Goal: Task Accomplishment & Management: Manage account settings

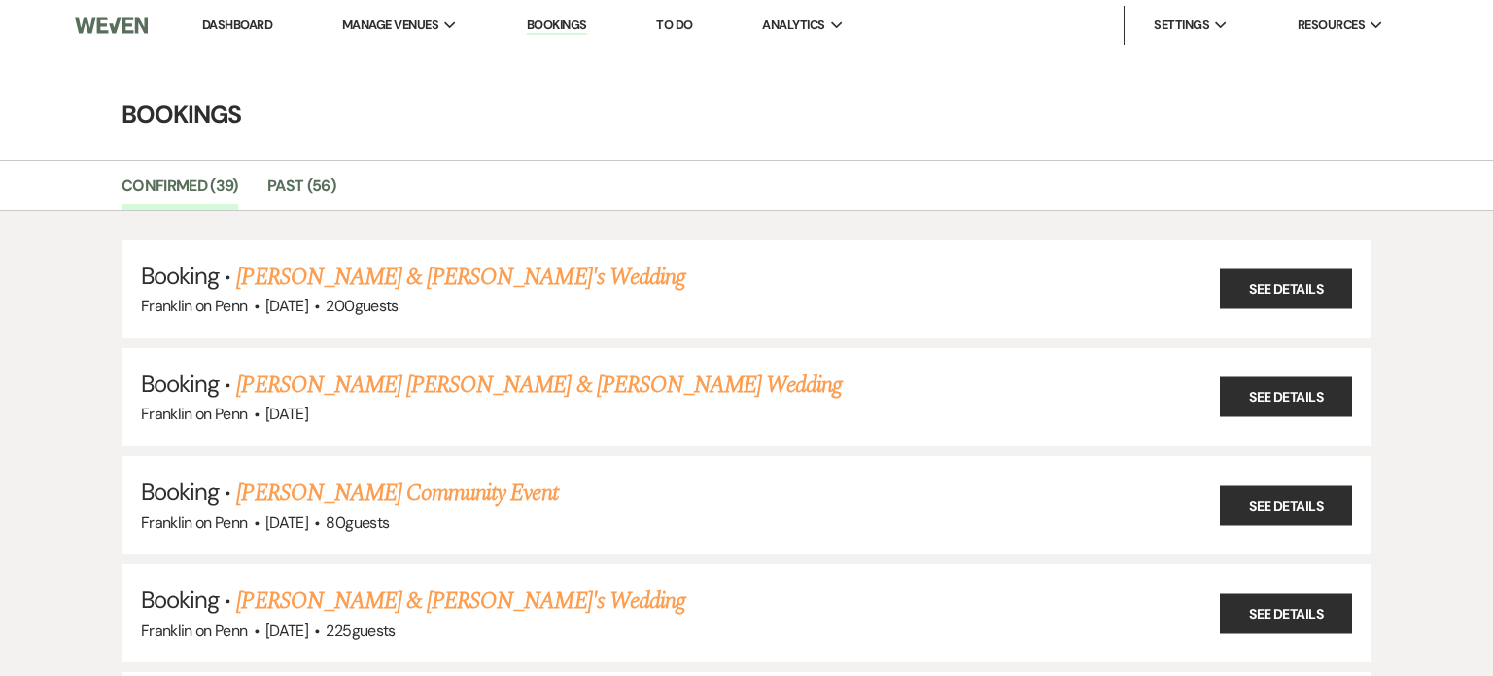
click at [213, 18] on link "Dashboard" at bounding box center [237, 25] width 70 height 17
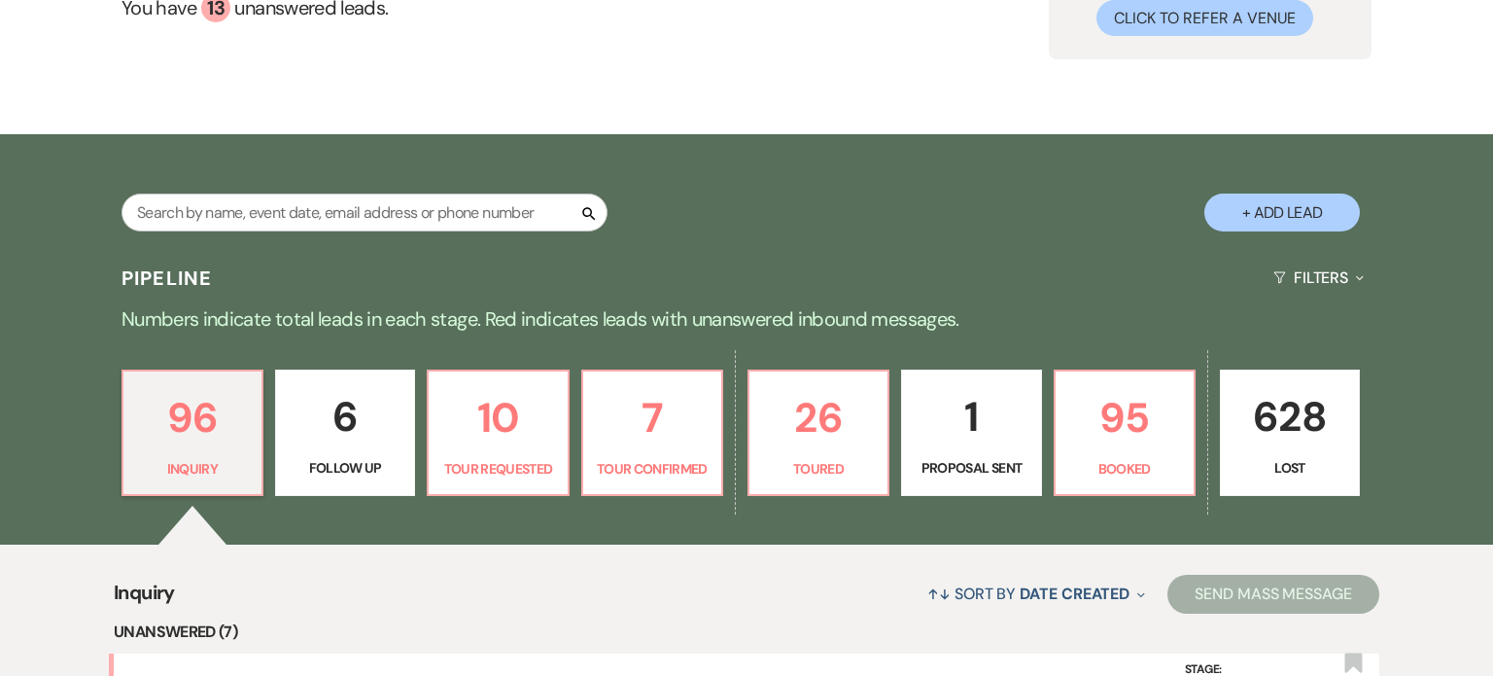
scroll to position [217, 0]
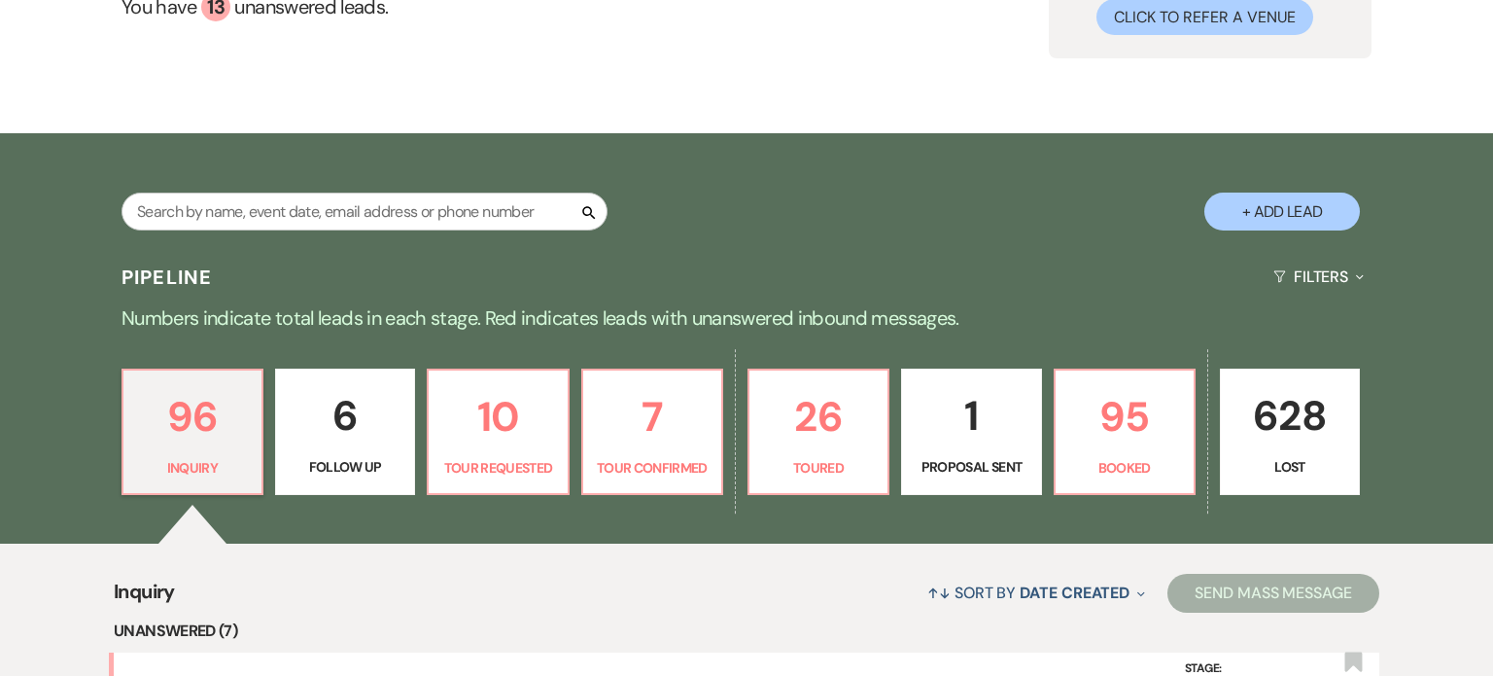
click at [370, 463] on p "Follow Up" at bounding box center [345, 466] width 115 height 21
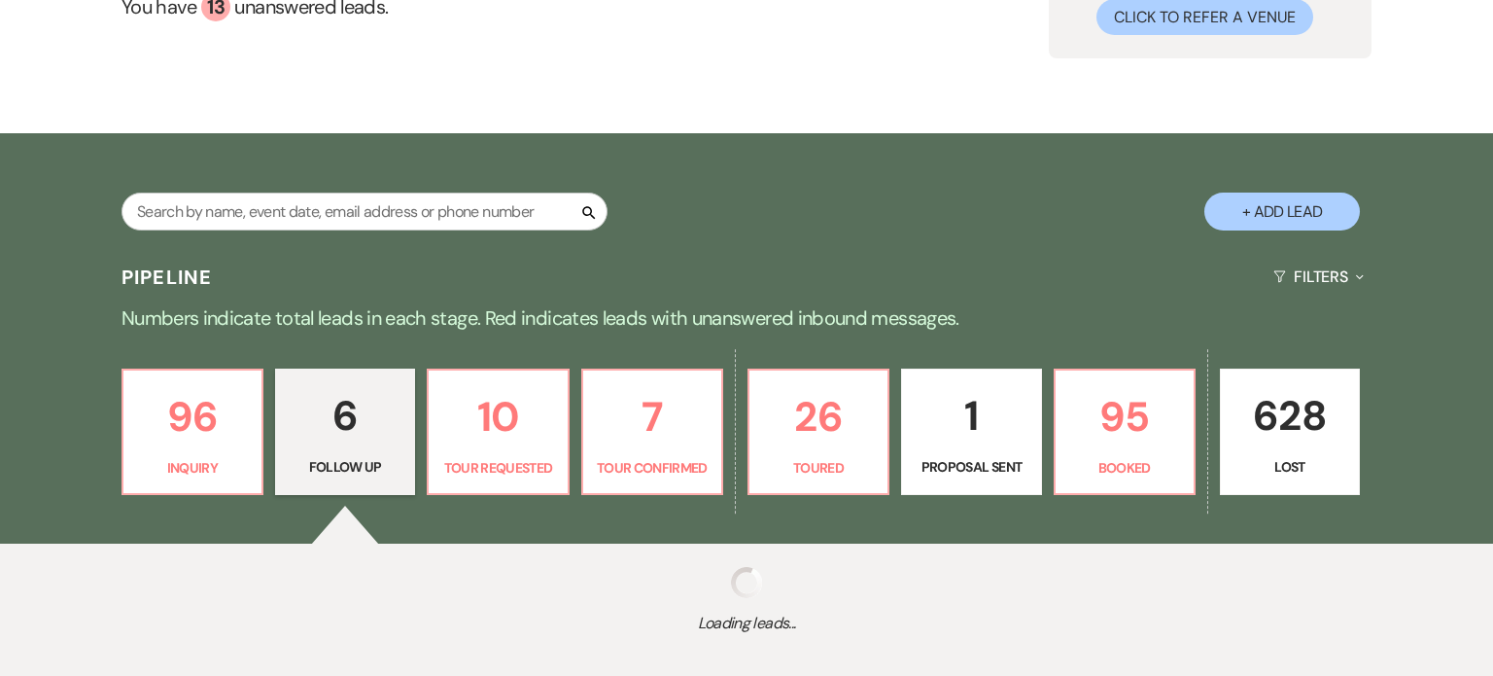
select select "9"
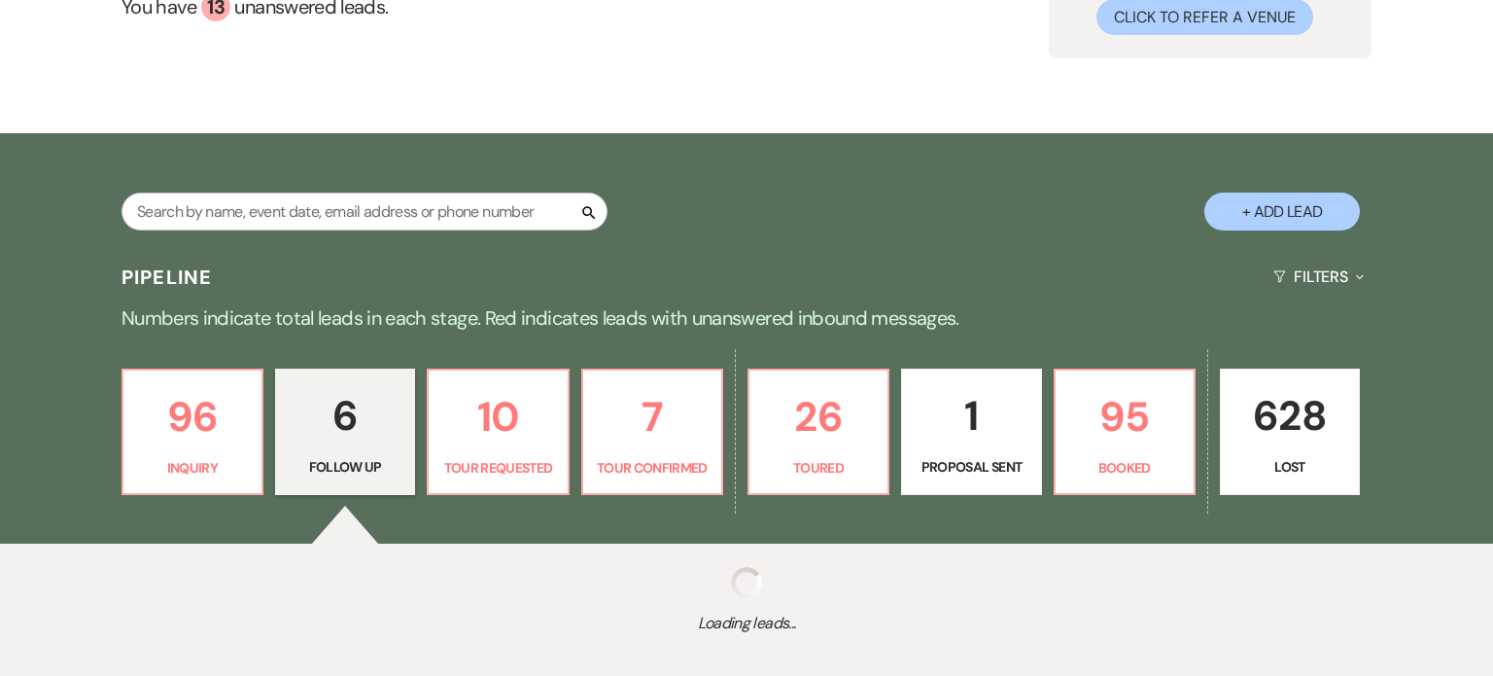
select select "9"
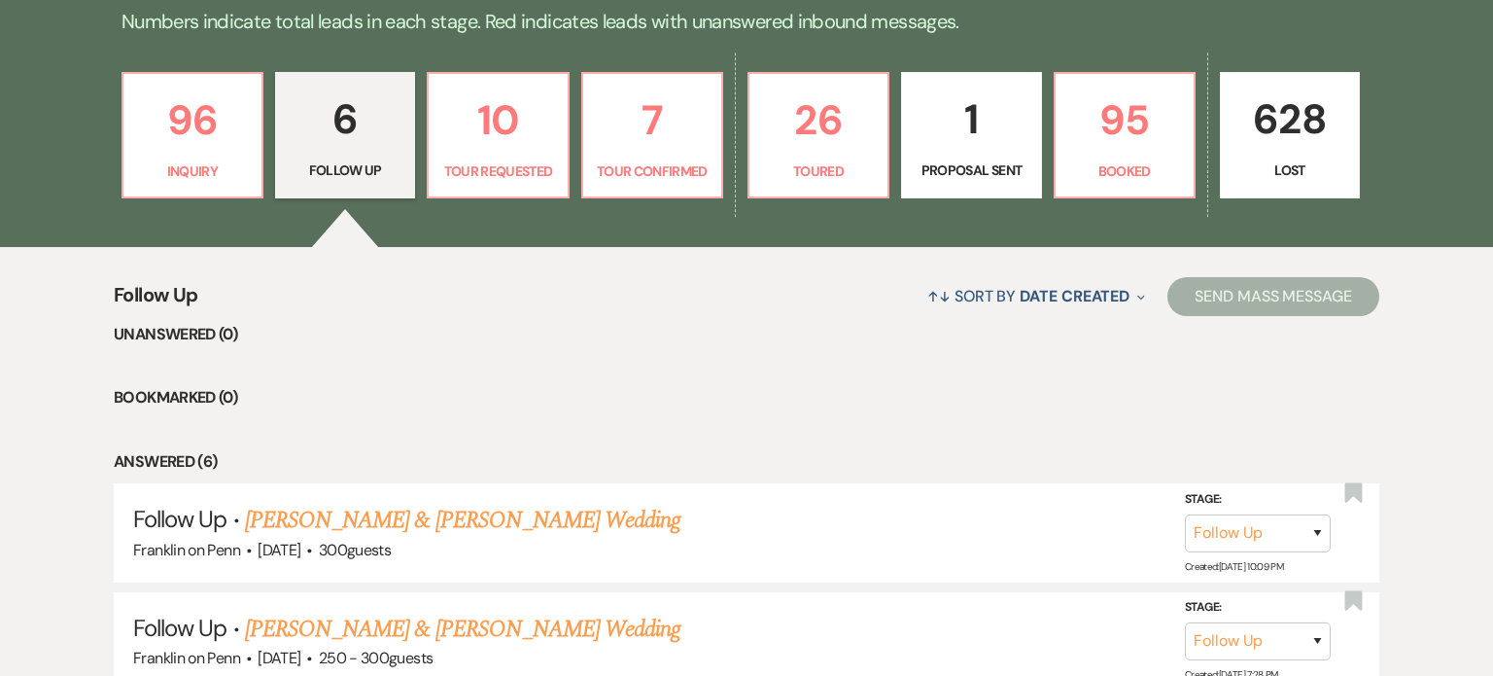
scroll to position [611, 0]
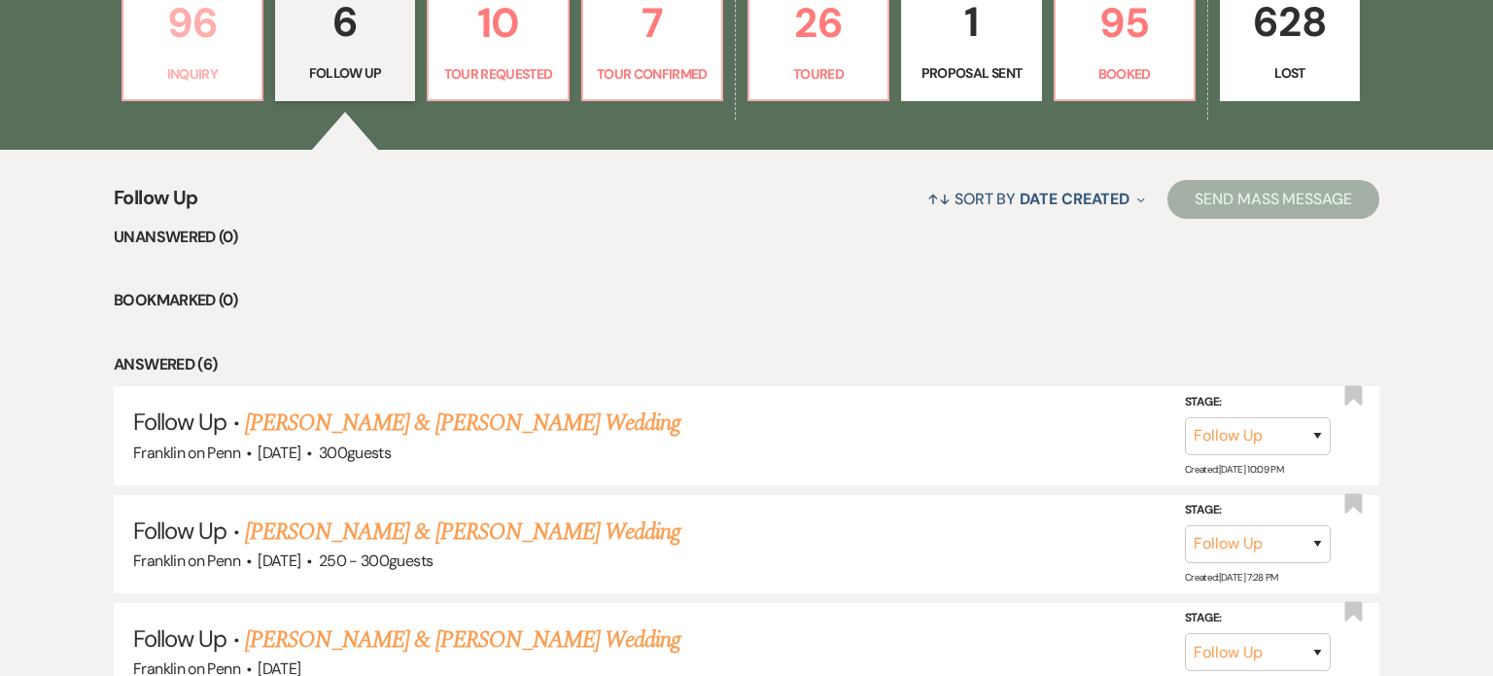
click at [150, 74] on p "Inquiry" at bounding box center [192, 73] width 115 height 21
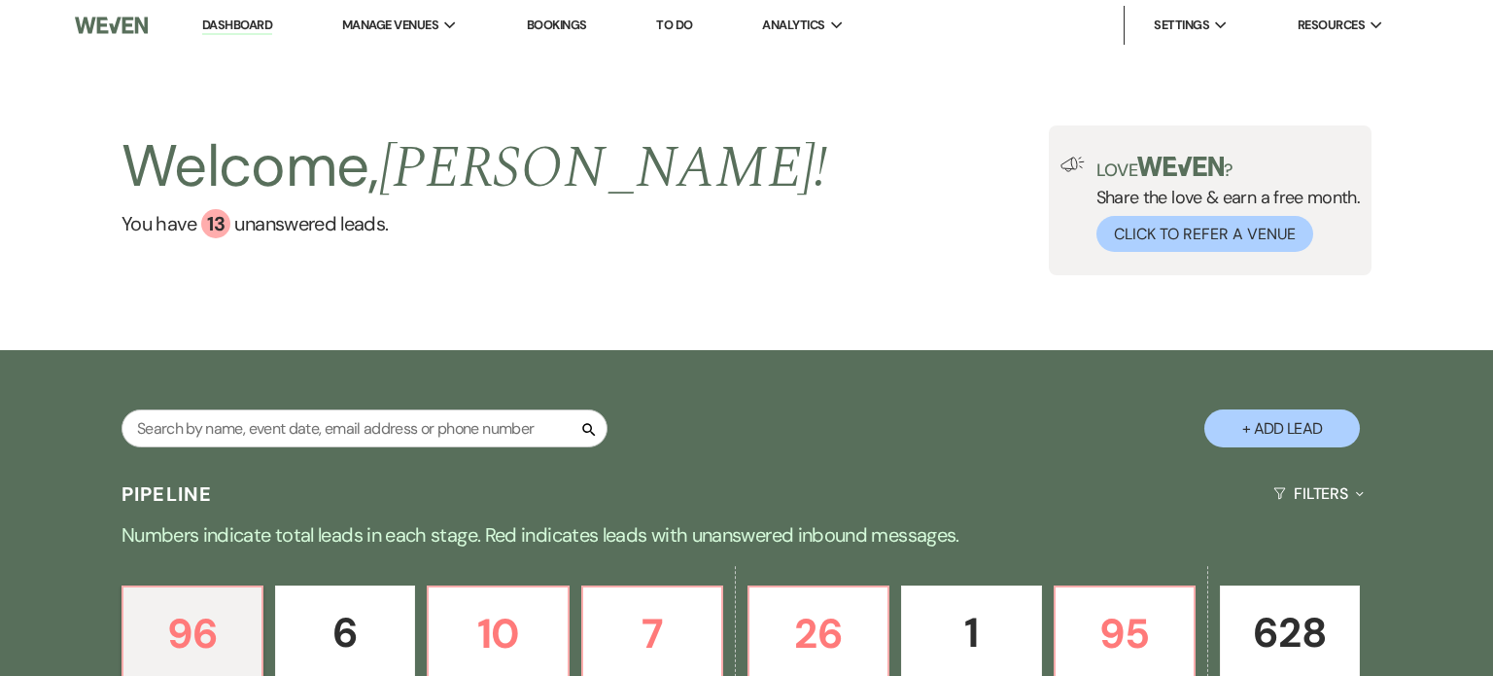
click at [569, 23] on link "Bookings" at bounding box center [557, 25] width 60 height 17
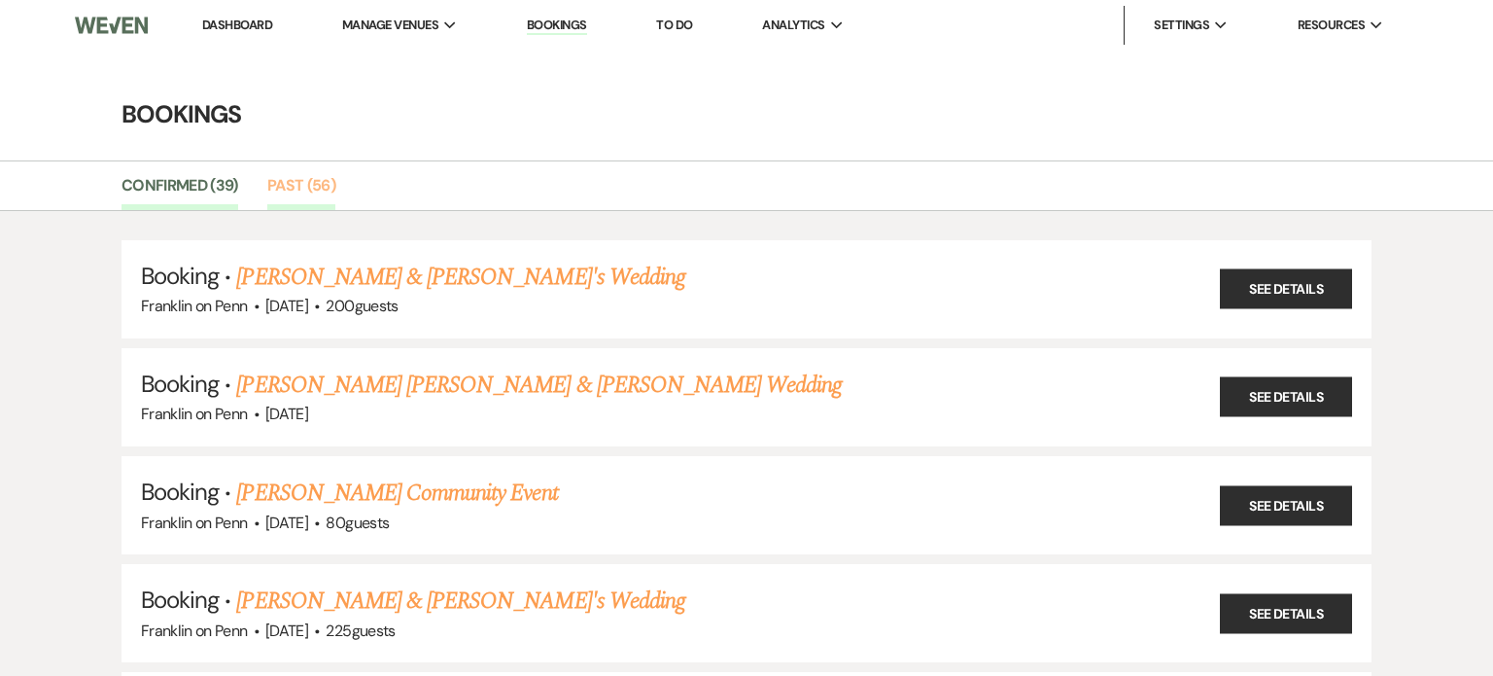
click at [319, 194] on link "Past (56)" at bounding box center [301, 191] width 68 height 37
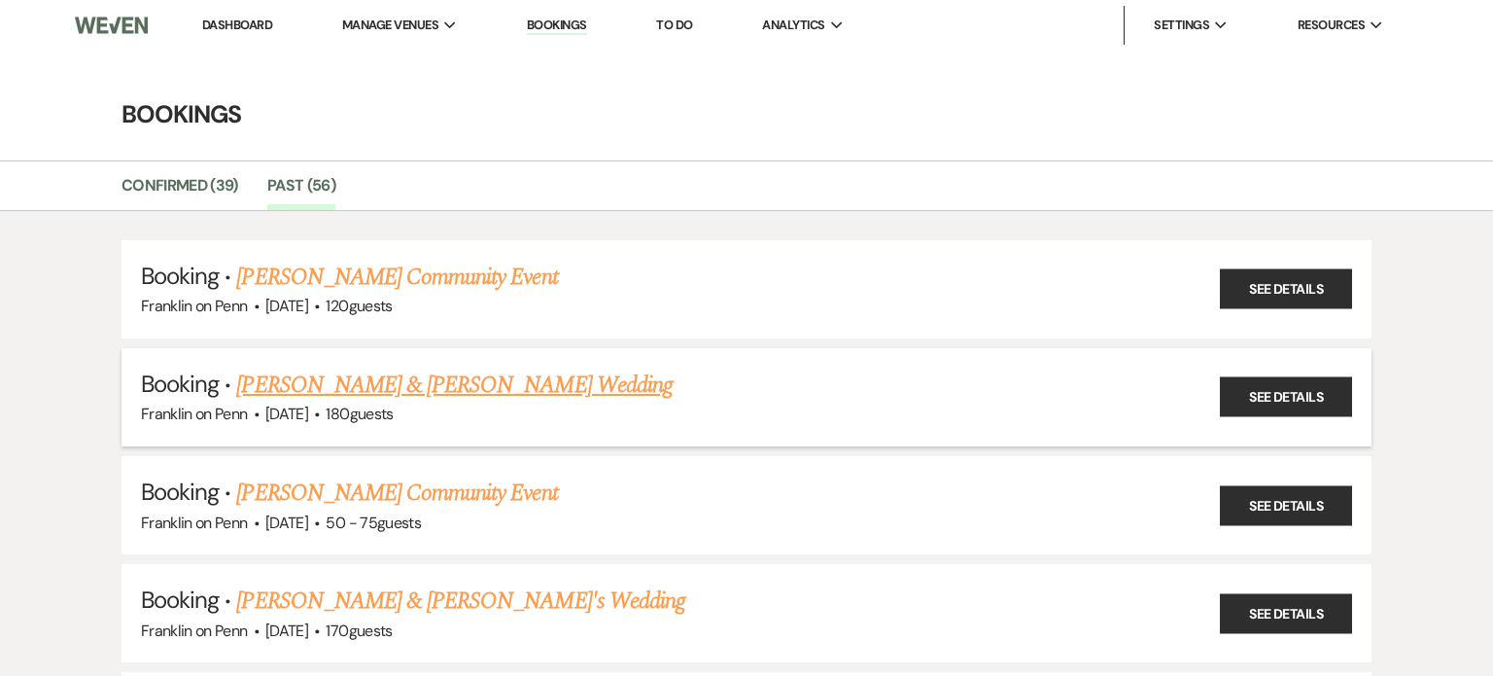
click at [579, 383] on link "[PERSON_NAME] & [PERSON_NAME] Wedding" at bounding box center [454, 385] width 436 height 35
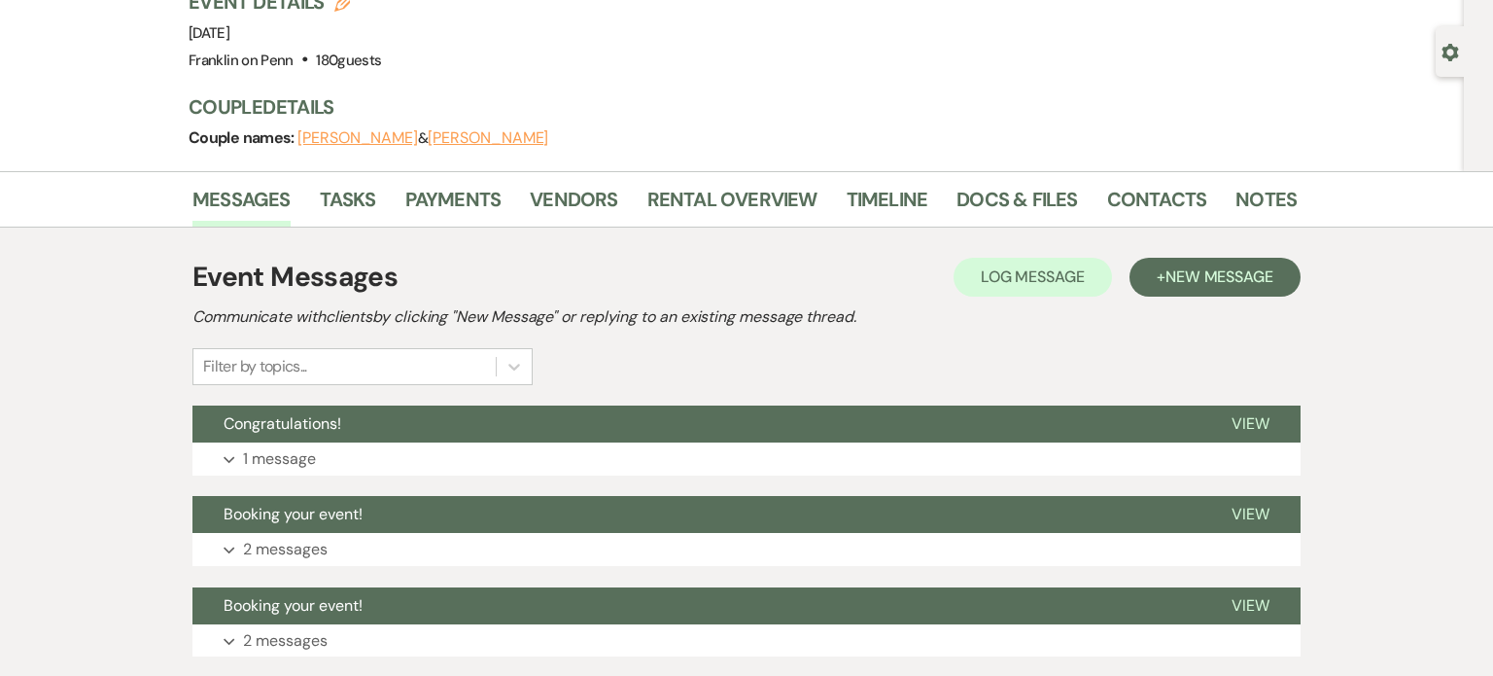
scroll to position [283, 0]
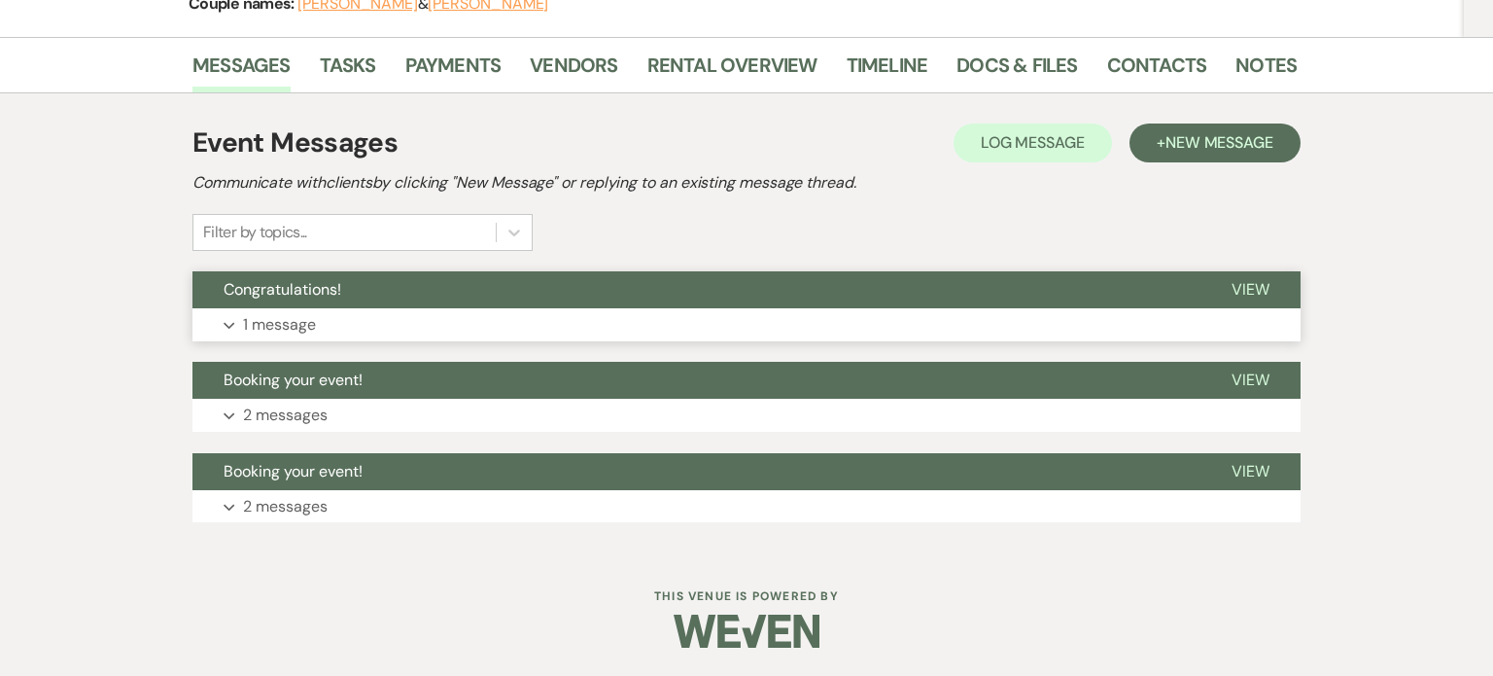
click at [383, 315] on button "Expand 1 message" at bounding box center [747, 324] width 1108 height 33
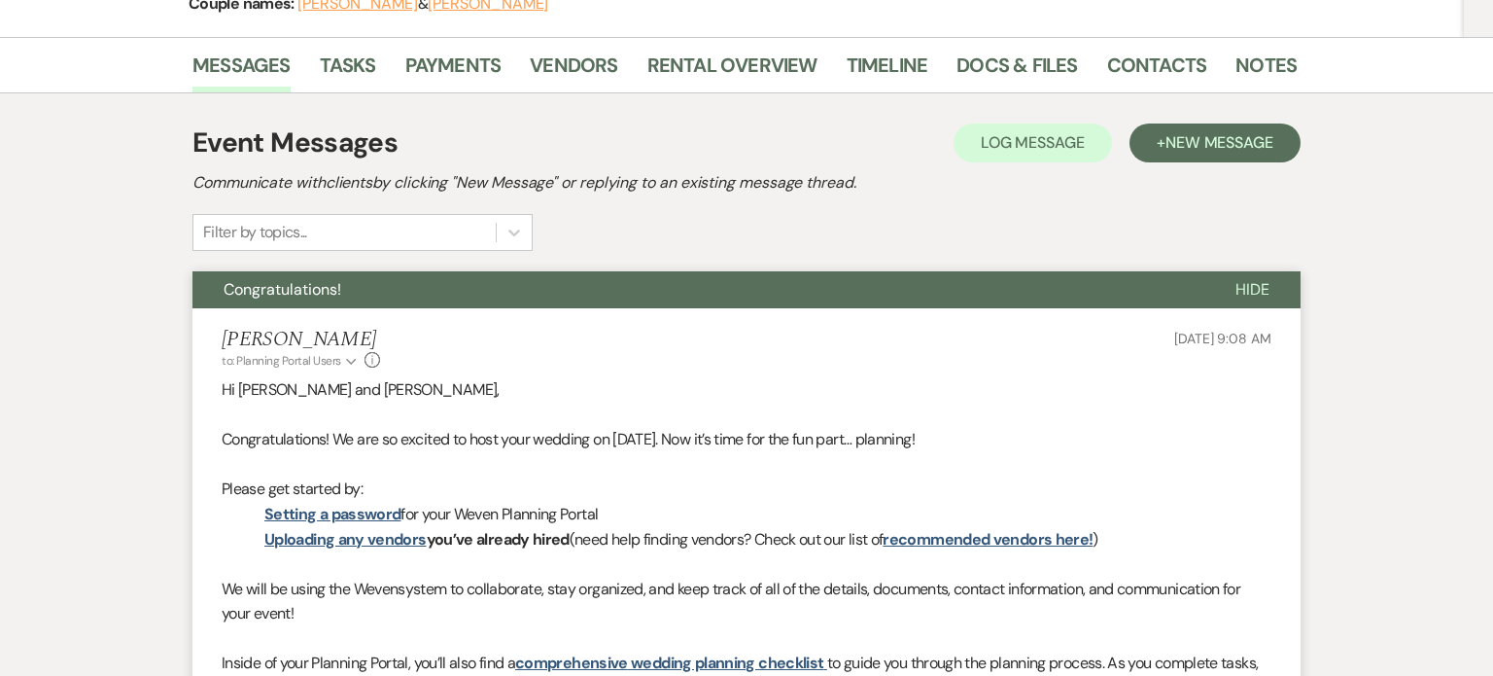
click at [384, 300] on button "Congratulations!" at bounding box center [699, 289] width 1012 height 37
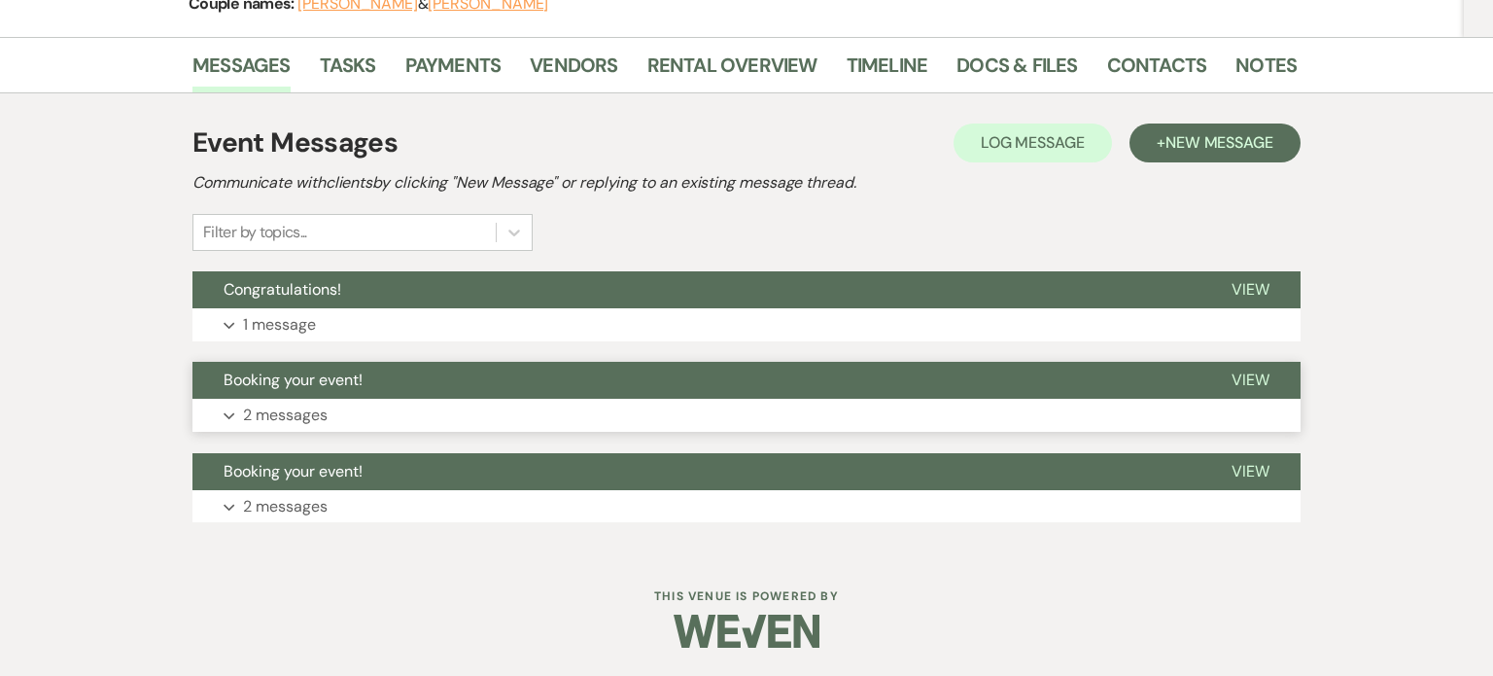
click at [410, 406] on button "Expand 2 messages" at bounding box center [747, 415] width 1108 height 33
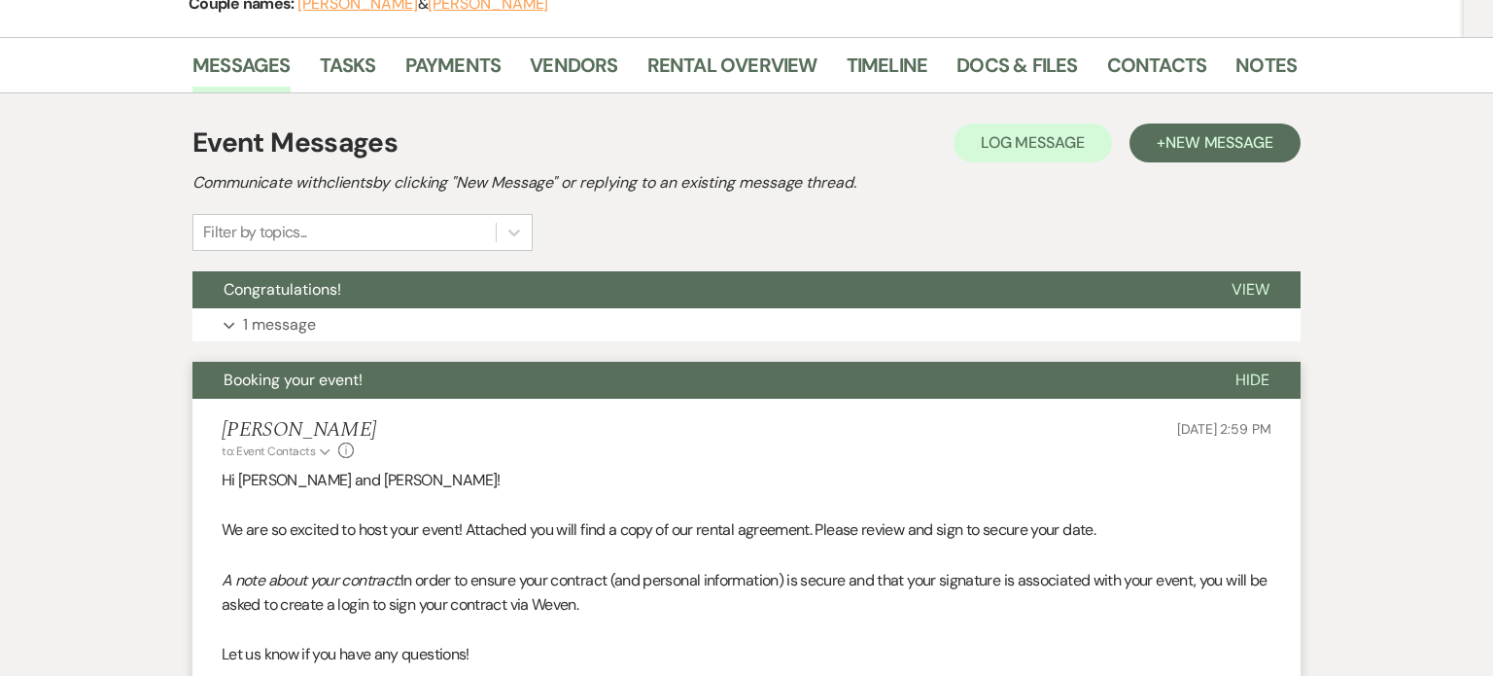
click at [410, 406] on li "[PERSON_NAME] to: Event Contacts Expand Info [DATE] 2:59 PM Hi [PERSON_NAME] an…" at bounding box center [747, 603] width 1108 height 409
click at [410, 387] on button "Booking your event!" at bounding box center [699, 380] width 1012 height 37
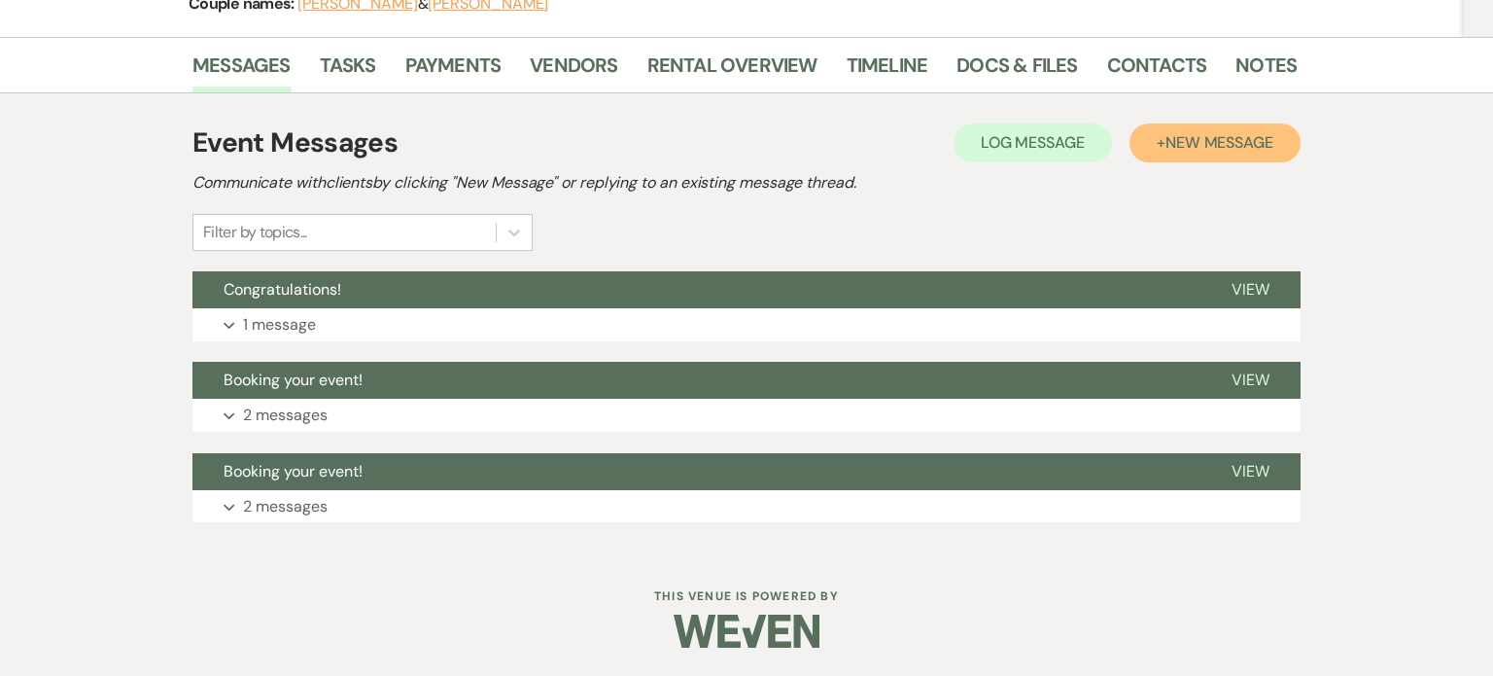
click at [1271, 132] on span "New Message" at bounding box center [1220, 142] width 108 height 20
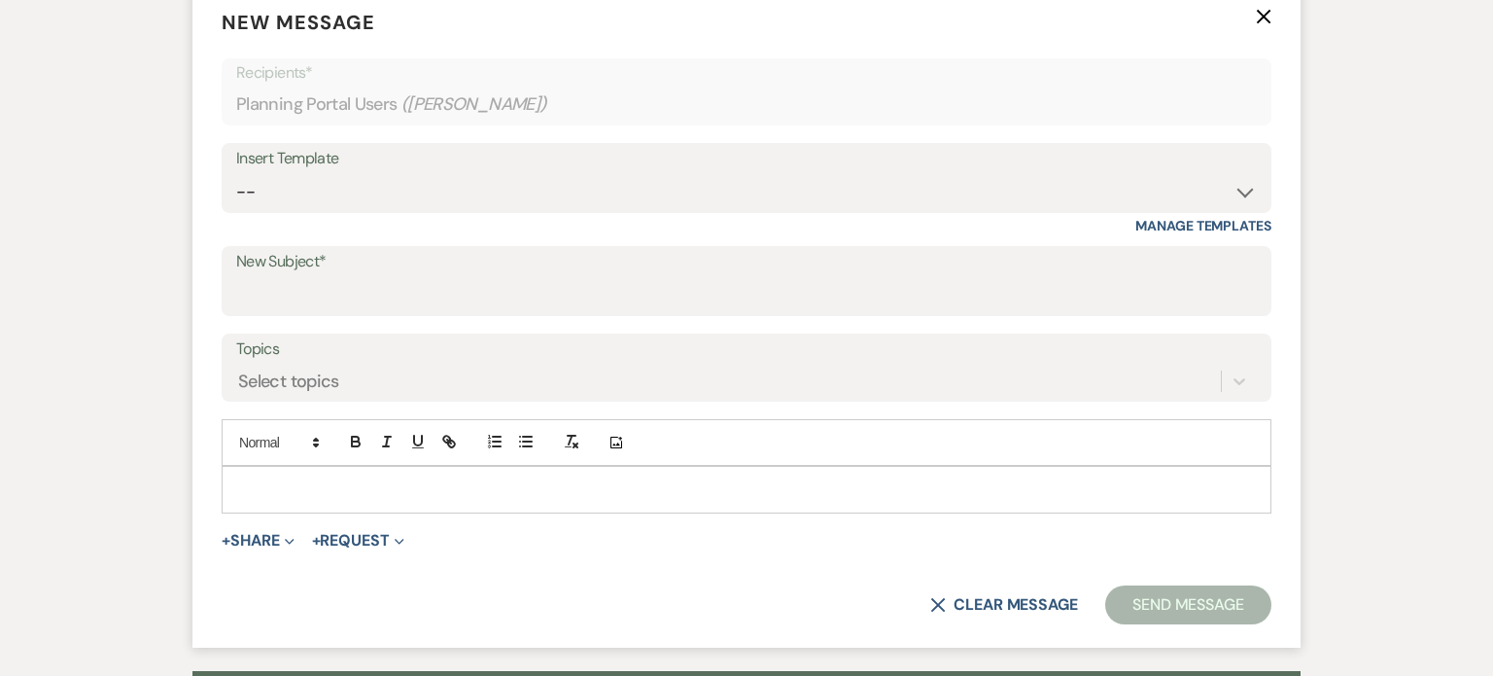
scroll to position [371, 0]
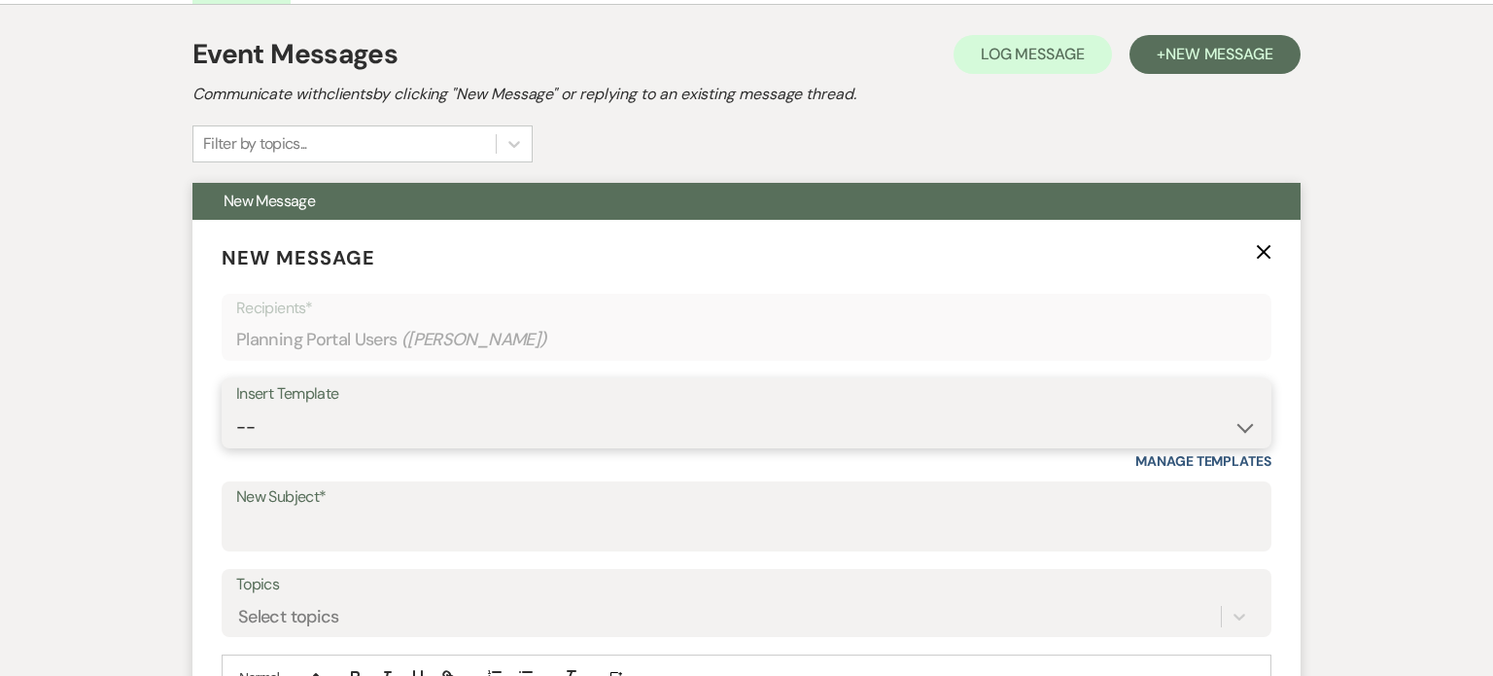
click at [402, 408] on select "-- Weven Planning Portal Introduction (Booked Events) Initial Inquiry Response …" at bounding box center [746, 427] width 1021 height 38
select select "5184"
click at [236, 408] on select "-- Weven Planning Portal Introduction (Booked Events) Initial Inquiry Response …" at bounding box center [746, 427] width 1021 height 38
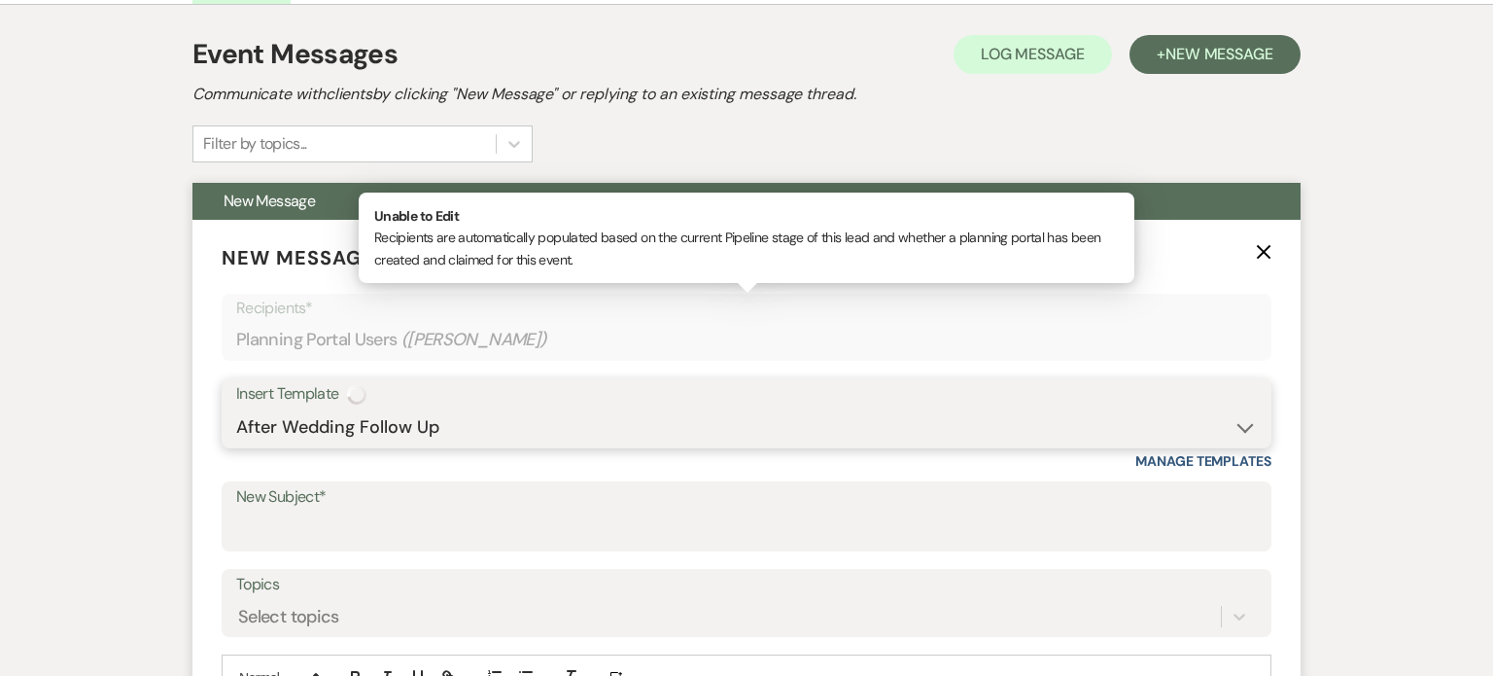
type input "We’d Love Your Feedback on Your Wedding Experience!"
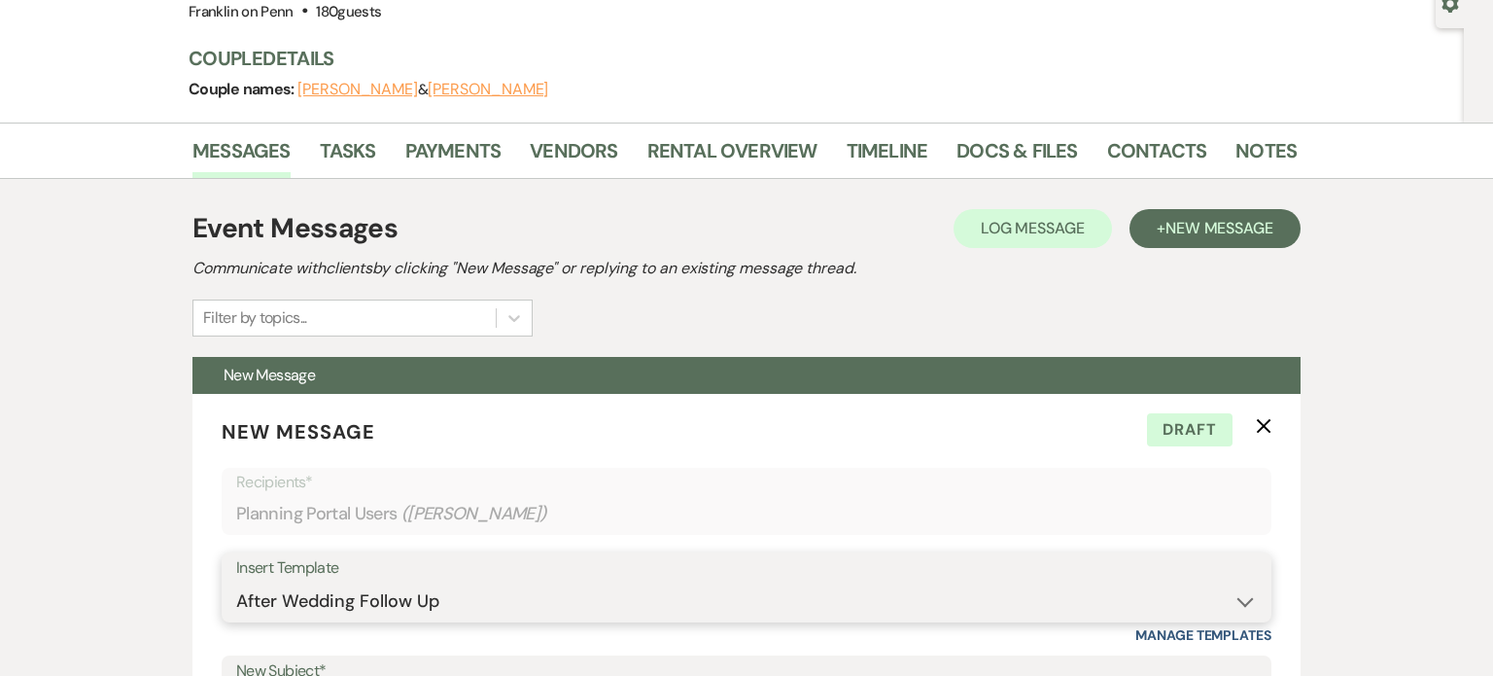
scroll to position [0, 0]
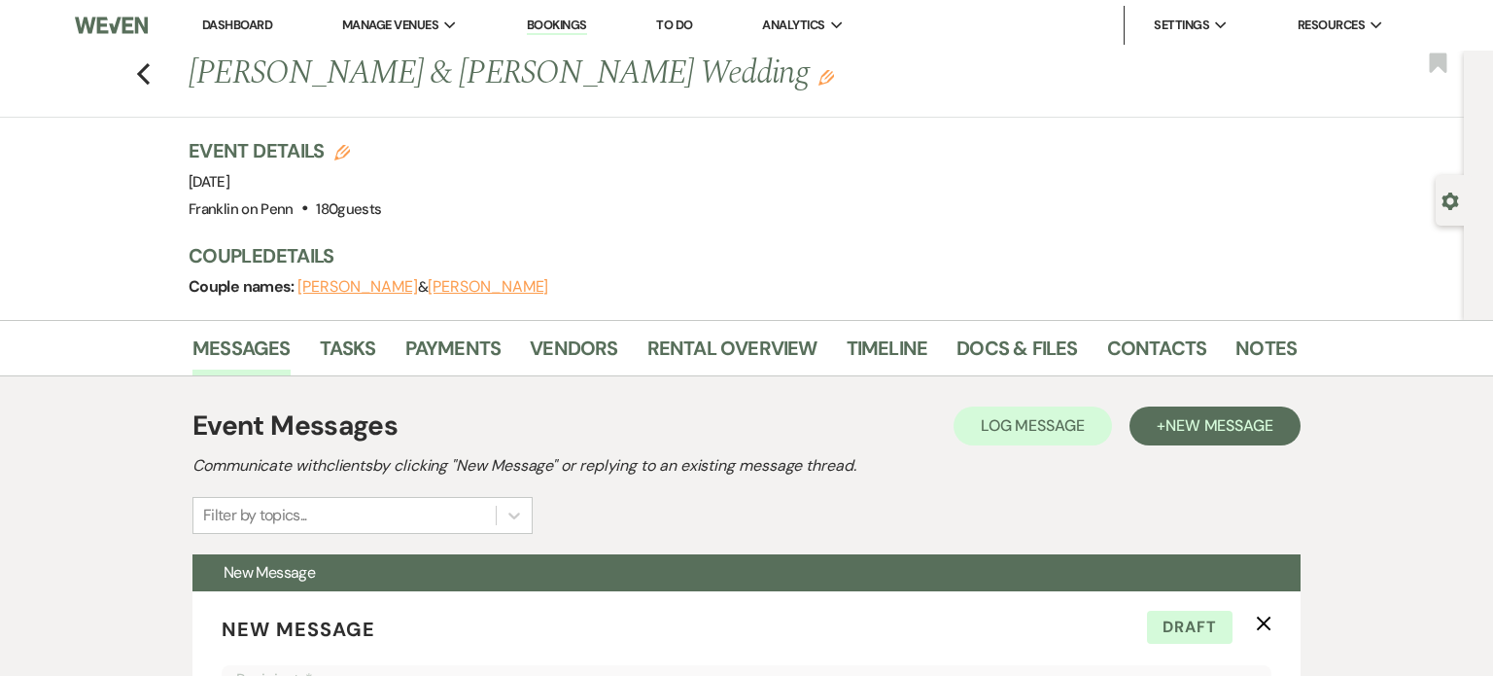
click at [139, 324] on div "Messages Tasks Payments Vendors Rental Overview Timeline Docs & Files Contacts …" at bounding box center [746, 348] width 1493 height 56
click at [142, 75] on use "button" at bounding box center [143, 73] width 13 height 21
